Goal: Task Accomplishment & Management: Use online tool/utility

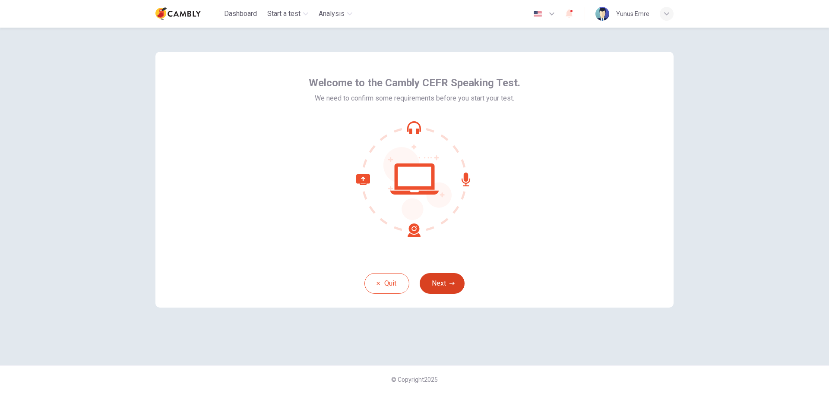
click at [442, 279] on button "Next" at bounding box center [442, 283] width 45 height 21
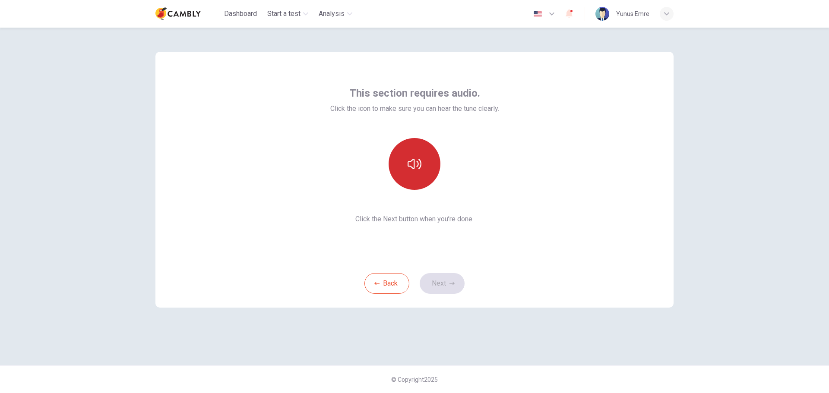
click at [414, 167] on icon "button" at bounding box center [415, 164] width 14 height 10
click at [445, 280] on button "Next" at bounding box center [442, 283] width 45 height 21
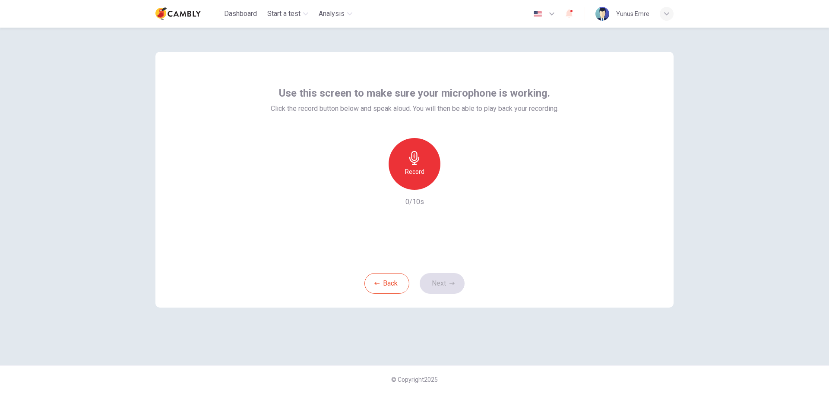
click at [421, 165] on div "Record" at bounding box center [415, 164] width 52 height 52
click at [459, 183] on div "button" at bounding box center [454, 183] width 14 height 14
click at [449, 284] on button "Next" at bounding box center [442, 283] width 45 height 21
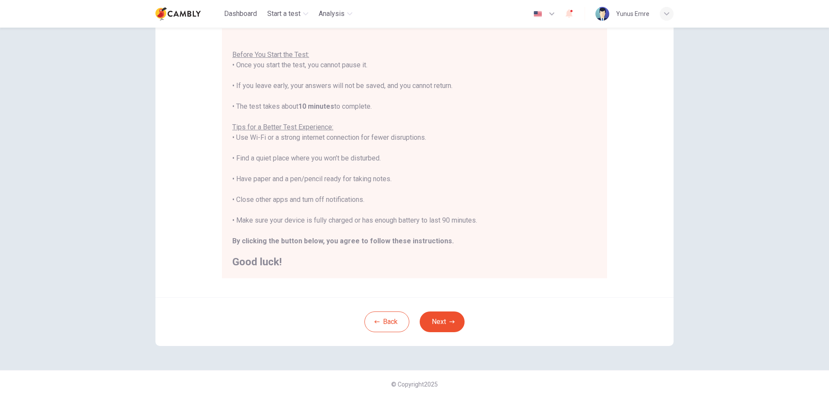
scroll to position [87, 0]
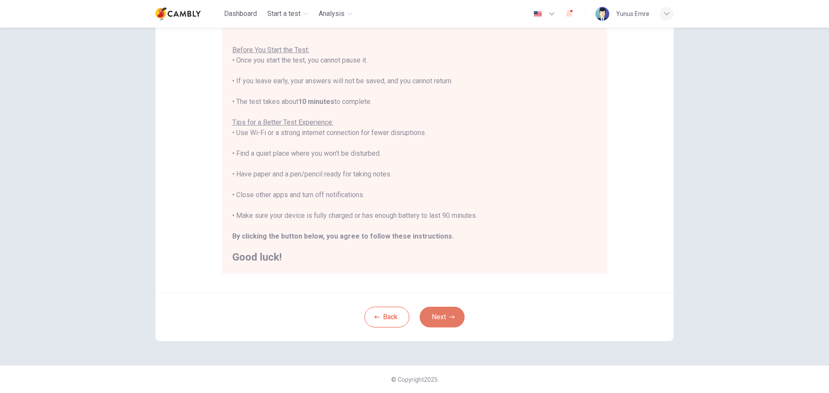
click at [440, 319] on button "Next" at bounding box center [442, 317] width 45 height 21
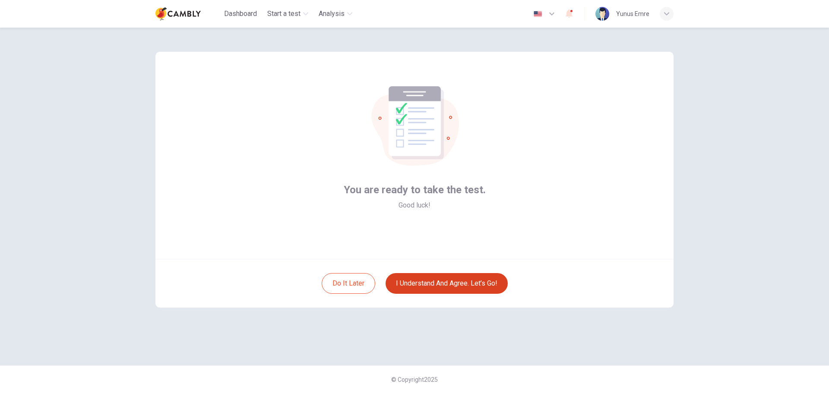
click at [473, 280] on button "I understand and agree. Let’s go!" at bounding box center [447, 283] width 122 height 21
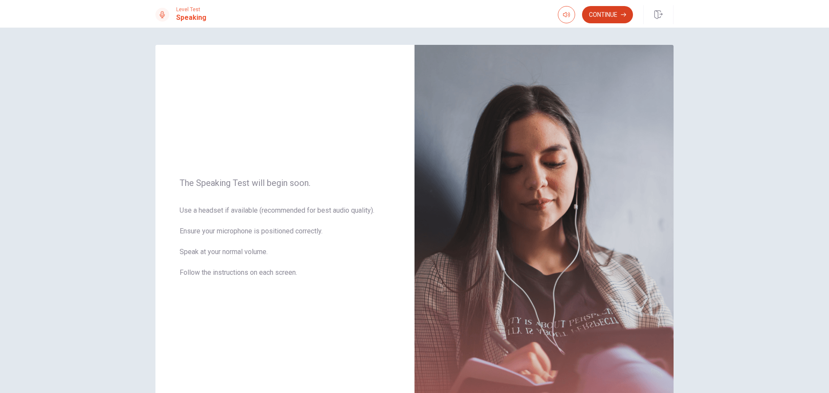
click at [614, 11] on button "Continue" at bounding box center [607, 14] width 51 height 17
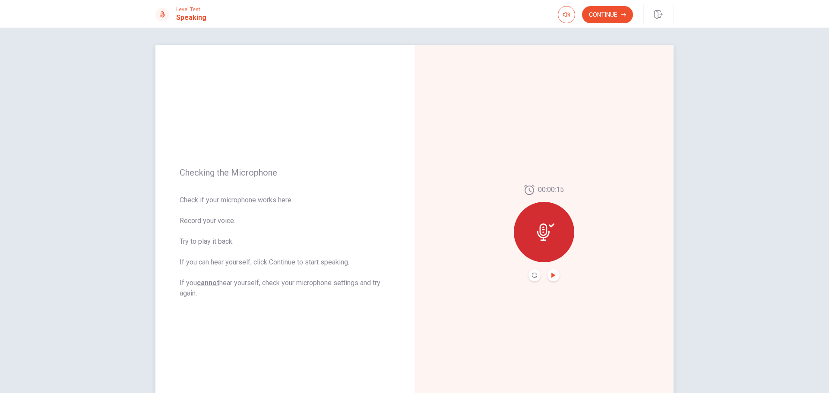
click at [551, 275] on icon "Play Audio" at bounding box center [553, 275] width 4 height 5
click at [606, 12] on button "Continue" at bounding box center [607, 14] width 51 height 17
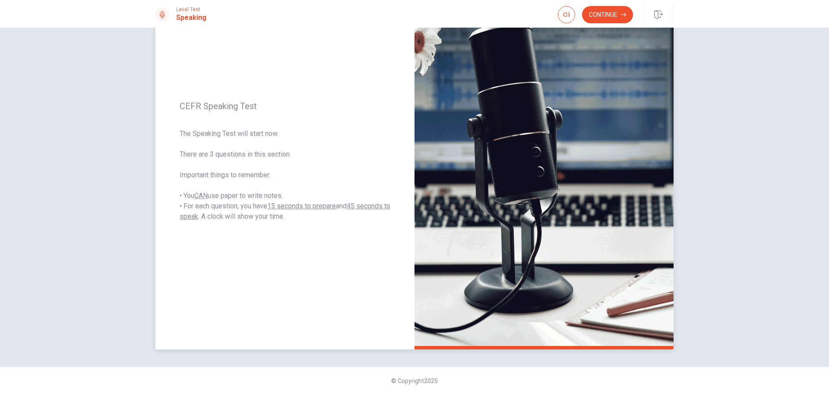
scroll to position [73, 0]
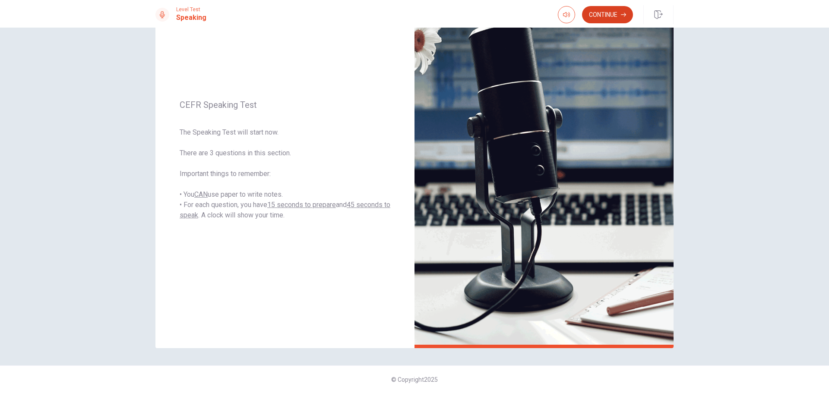
click at [612, 10] on button "Continue" at bounding box center [607, 14] width 51 height 17
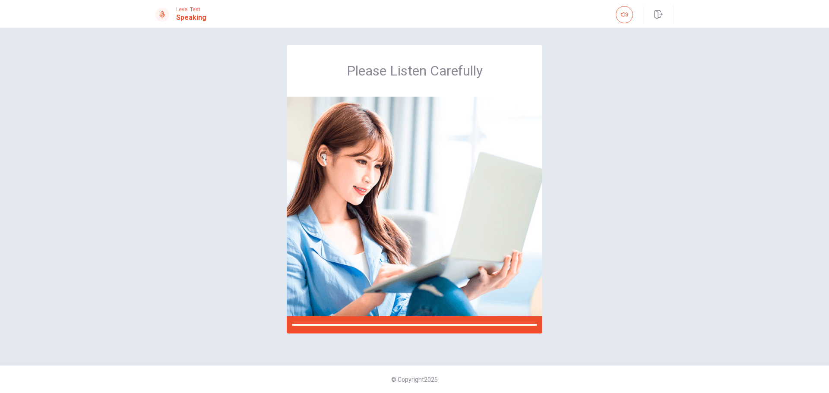
scroll to position [0, 0]
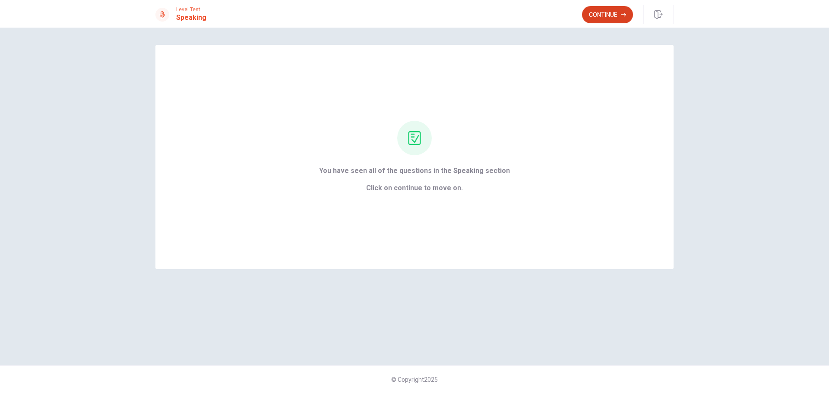
click at [611, 12] on button "Continue" at bounding box center [607, 14] width 51 height 17
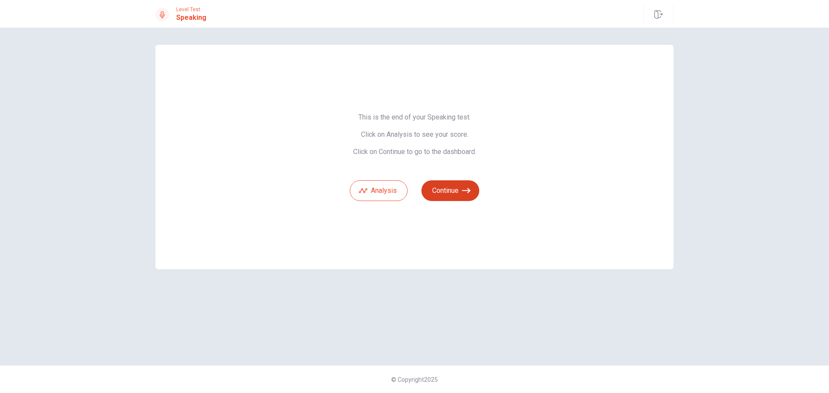
click at [460, 192] on button "Continue" at bounding box center [450, 190] width 58 height 21
